Goal: Task Accomplishment & Management: Manage account settings

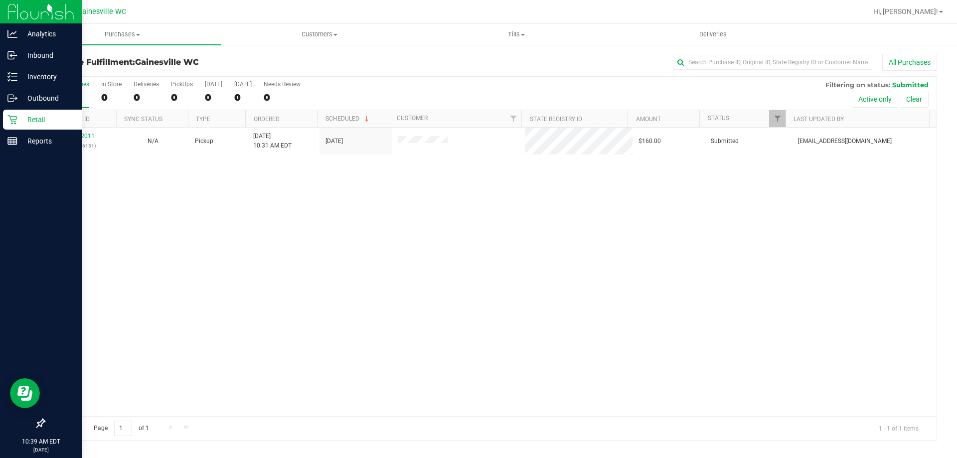
click at [51, 114] on p "Retail" at bounding box center [47, 120] width 60 height 12
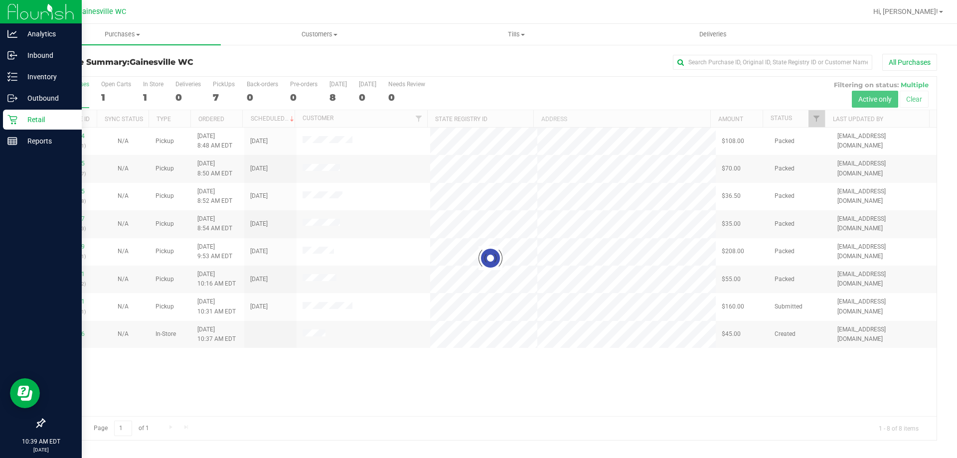
click at [49, 121] on p "Retail" at bounding box center [47, 120] width 60 height 12
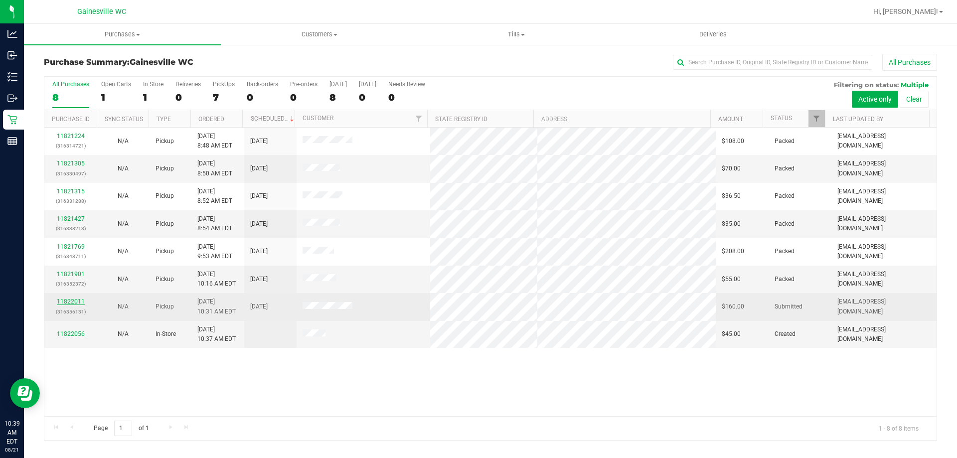
click at [71, 300] on link "11822011" at bounding box center [71, 301] width 28 height 7
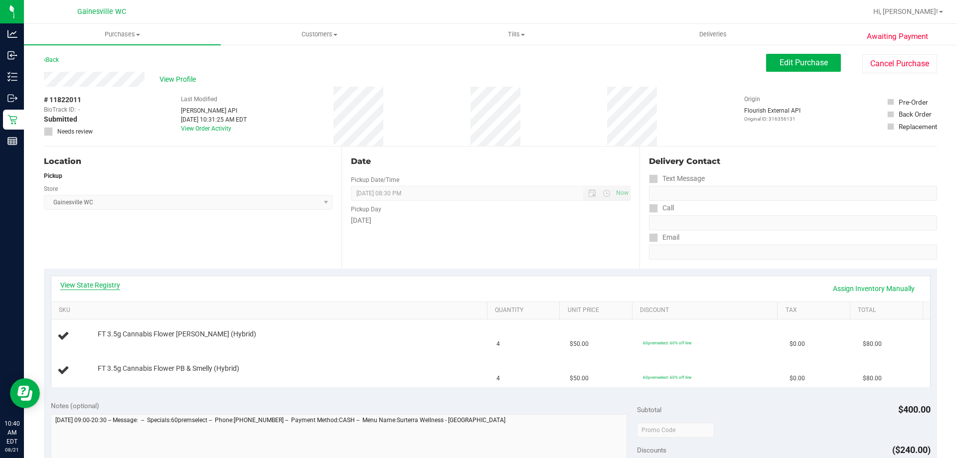
click at [86, 284] on link "View State Registry" at bounding box center [90, 285] width 60 height 10
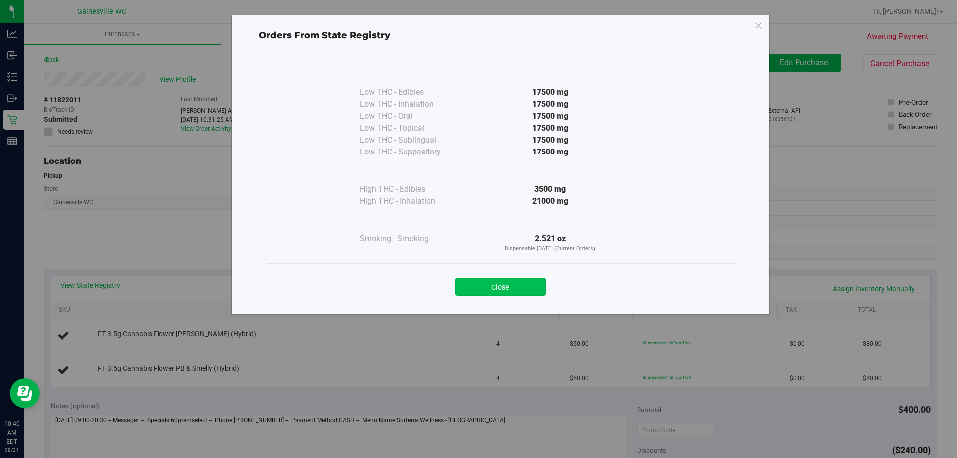
click at [525, 293] on button "Close" at bounding box center [500, 286] width 91 height 18
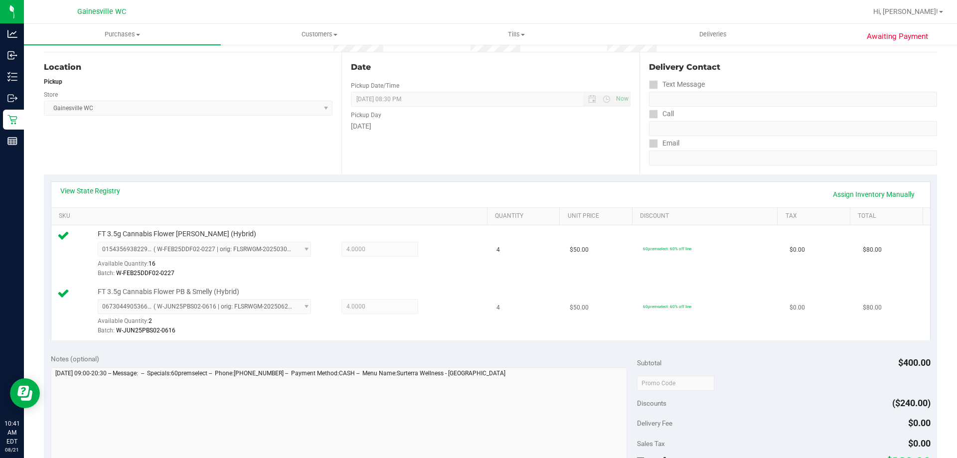
scroll to position [199, 0]
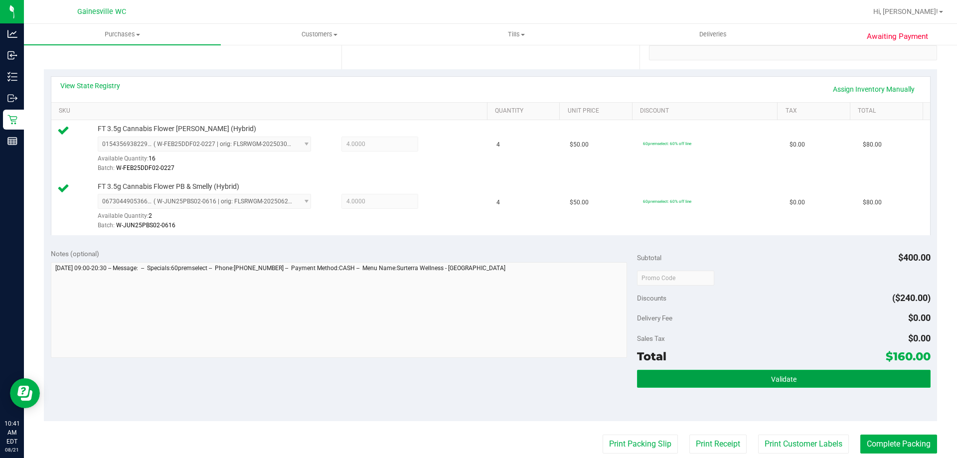
click at [718, 386] on button "Validate" at bounding box center [783, 379] width 293 height 18
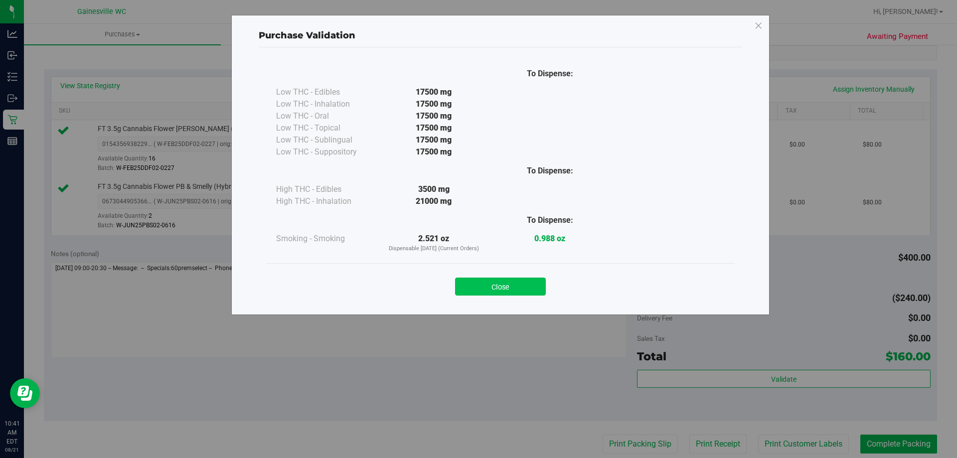
click at [529, 291] on button "Close" at bounding box center [500, 286] width 91 height 18
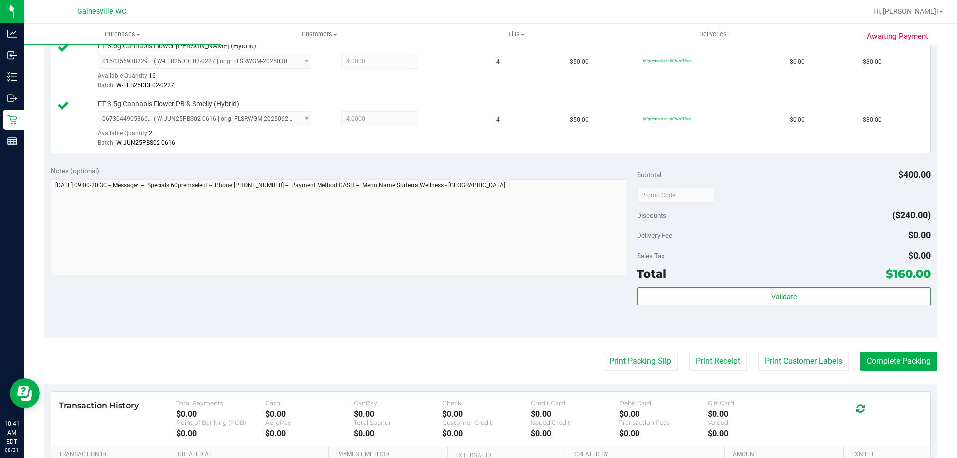
scroll to position [399, 0]
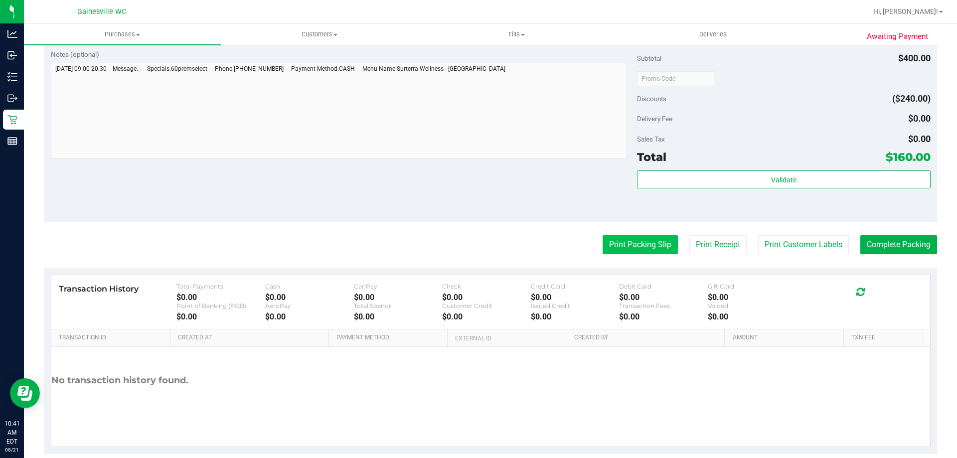
click at [623, 246] on button "Print Packing Slip" at bounding box center [639, 244] width 75 height 19
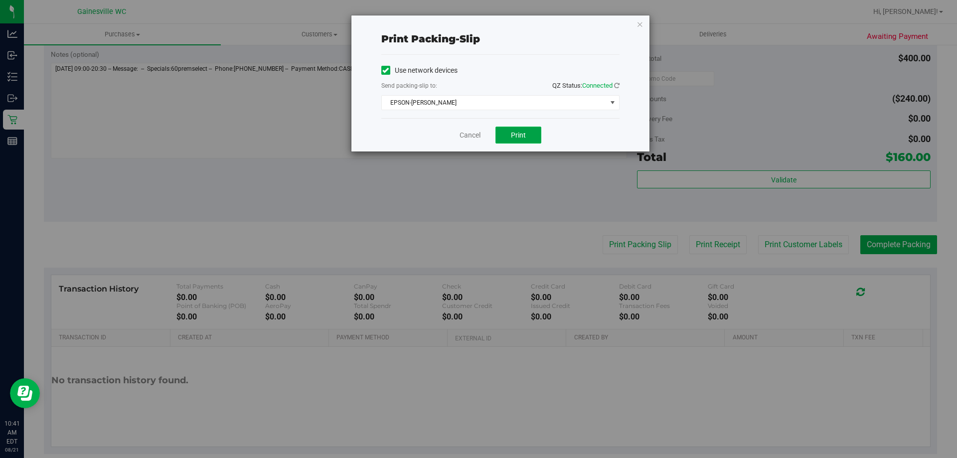
click at [506, 136] on button "Print" at bounding box center [518, 135] width 46 height 17
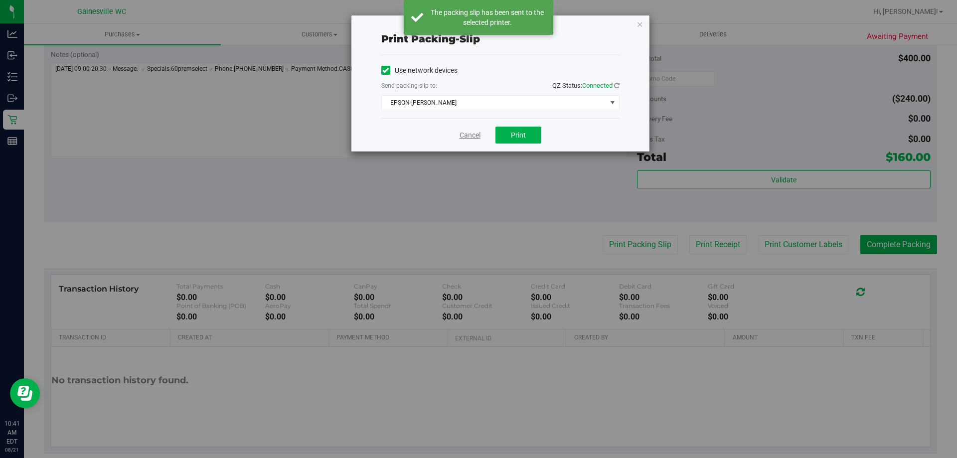
click at [464, 134] on link "Cancel" at bounding box center [469, 135] width 21 height 10
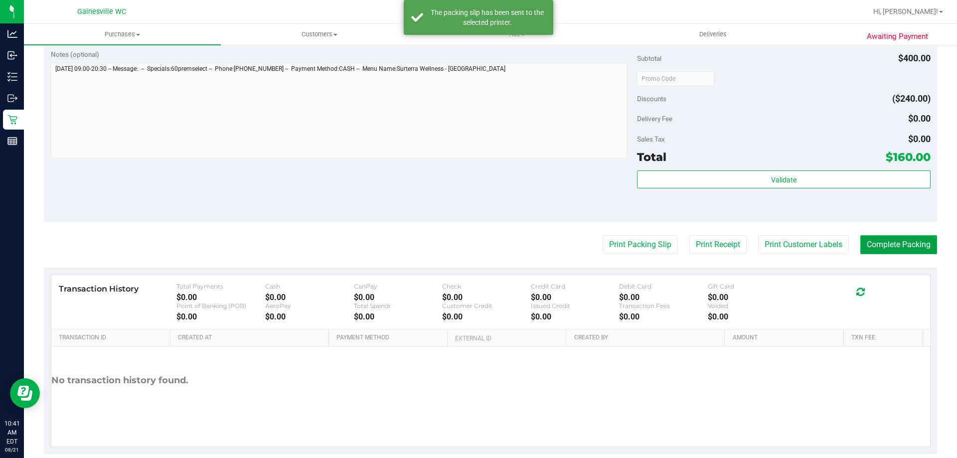
click at [876, 246] on button "Complete Packing" at bounding box center [898, 244] width 77 height 19
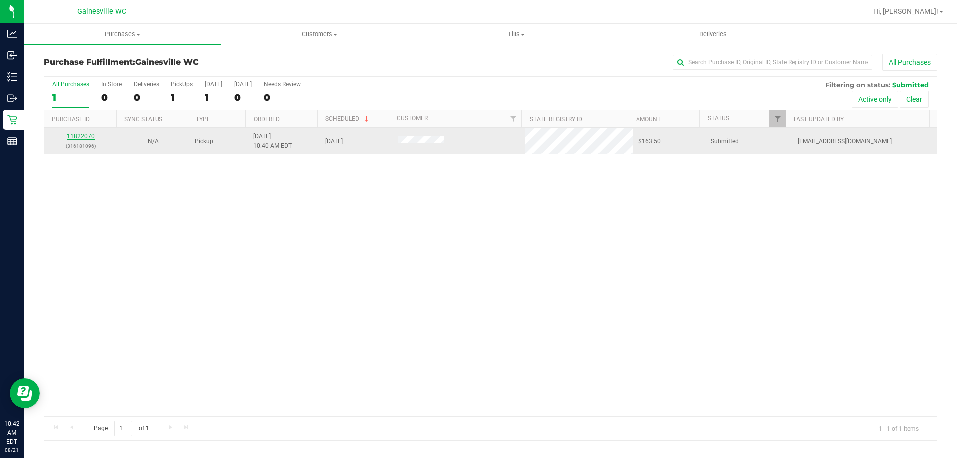
click at [75, 136] on link "11822070" at bounding box center [81, 136] width 28 height 7
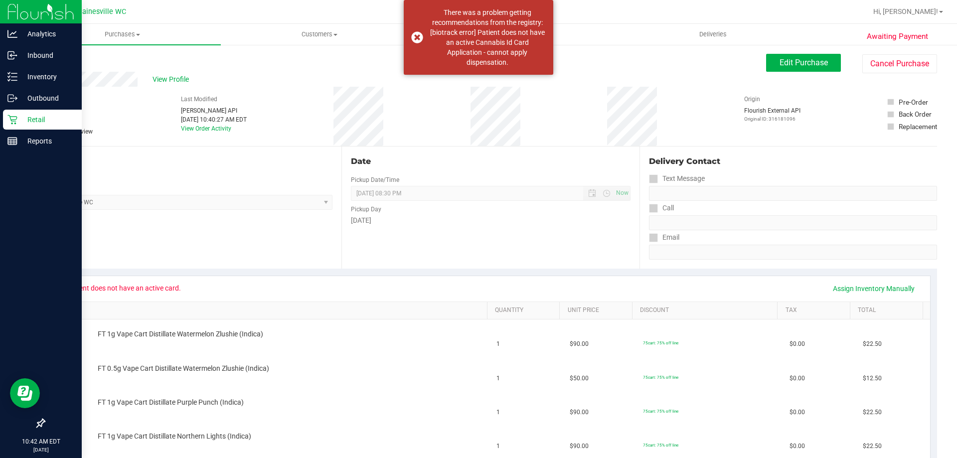
click at [26, 119] on p "Retail" at bounding box center [47, 120] width 60 height 12
